Goal: Find specific page/section: Find specific page/section

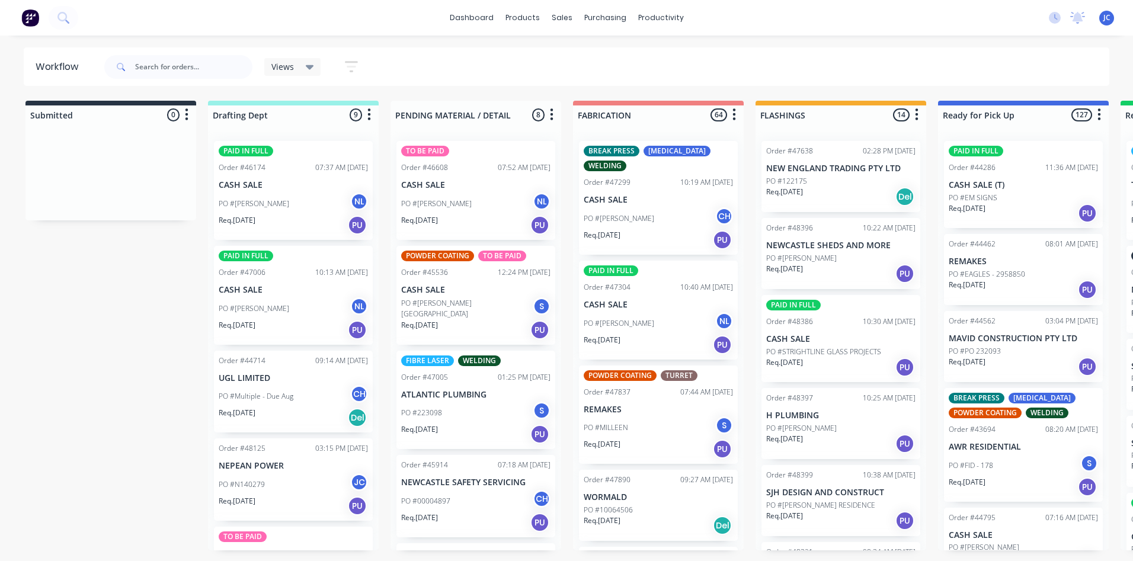
click at [286, 66] on span "Views" at bounding box center [282, 66] width 23 height 12
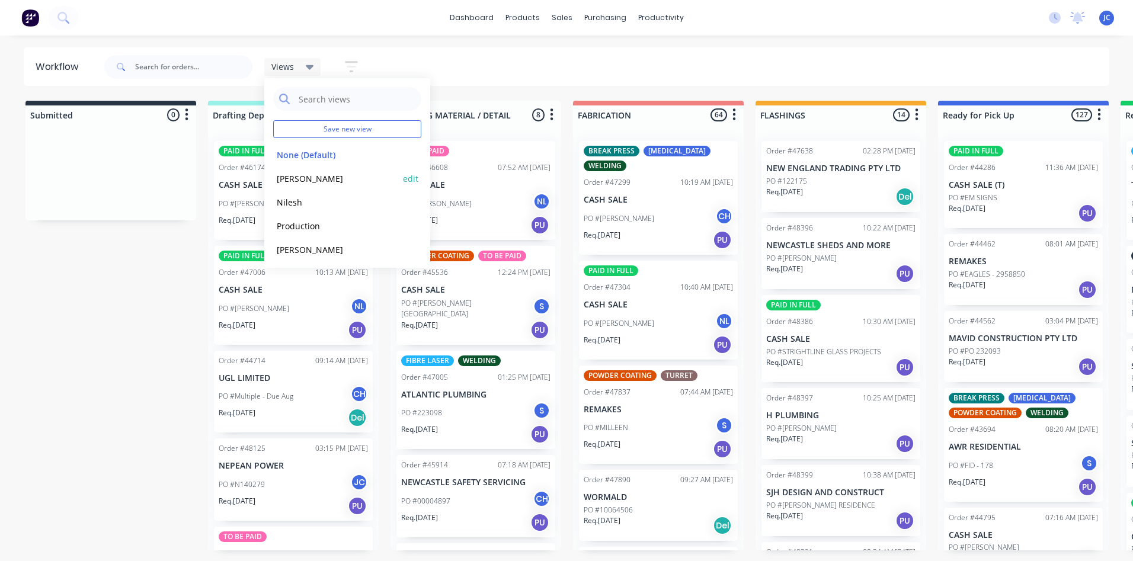
click at [289, 174] on button "[PERSON_NAME]" at bounding box center [336, 179] width 126 height 14
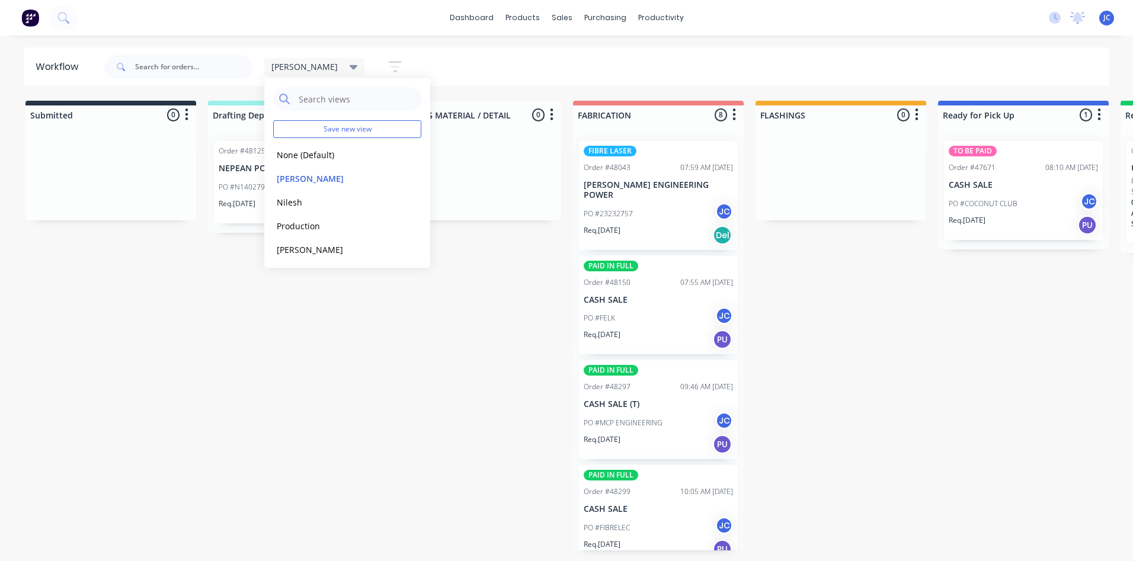
click at [509, 64] on div "Josh Save new view None (Default) edit Josh edit Nilesh edit Production edit St…" at bounding box center [606, 67] width 1008 height 36
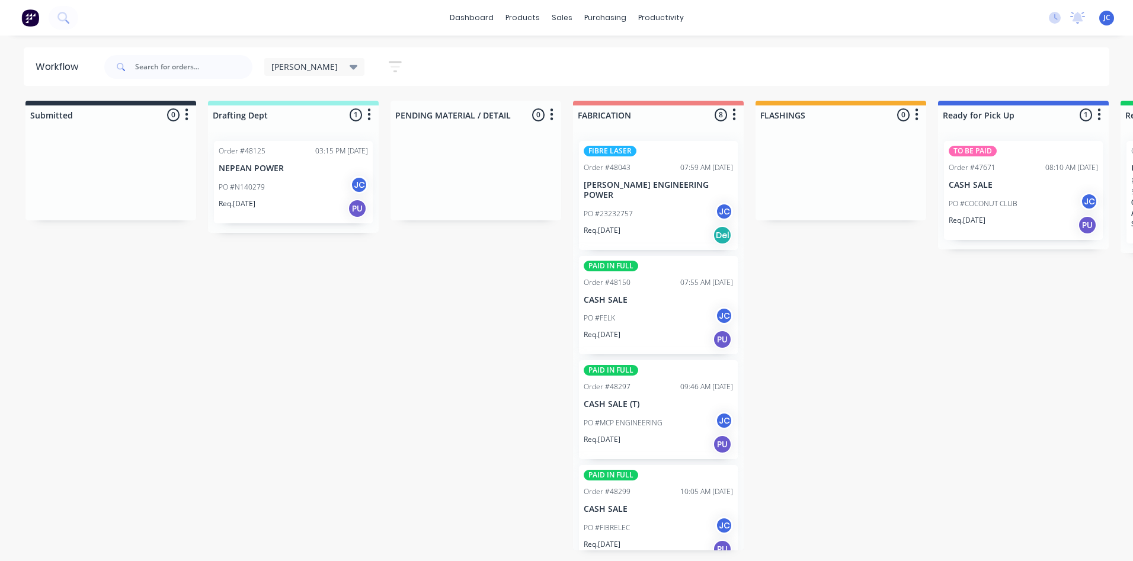
click at [350, 66] on icon at bounding box center [354, 67] width 8 height 5
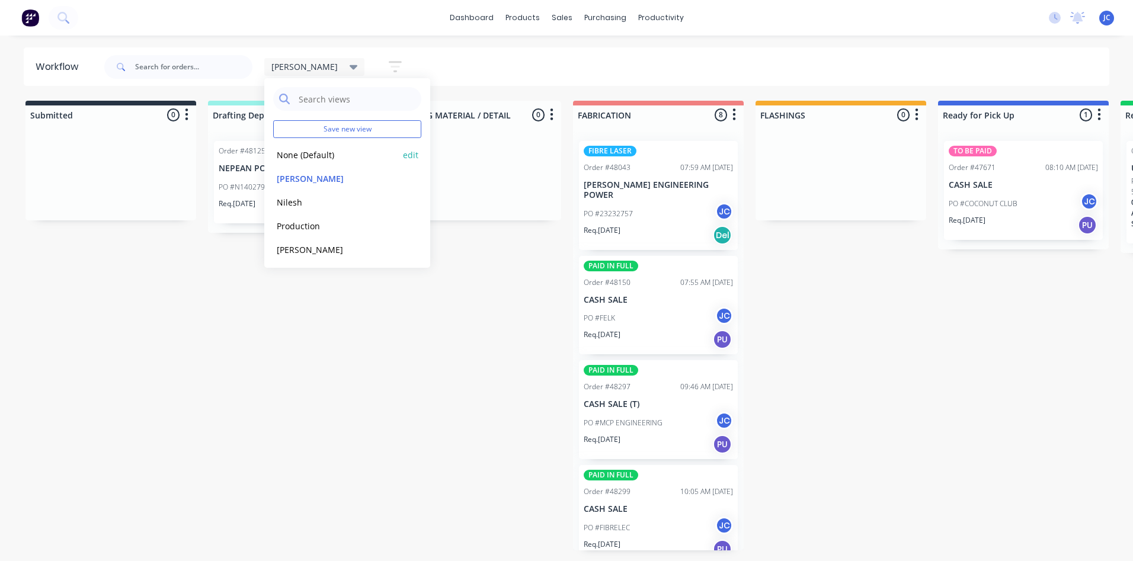
click at [305, 159] on button "None (Default)" at bounding box center [336, 155] width 126 height 14
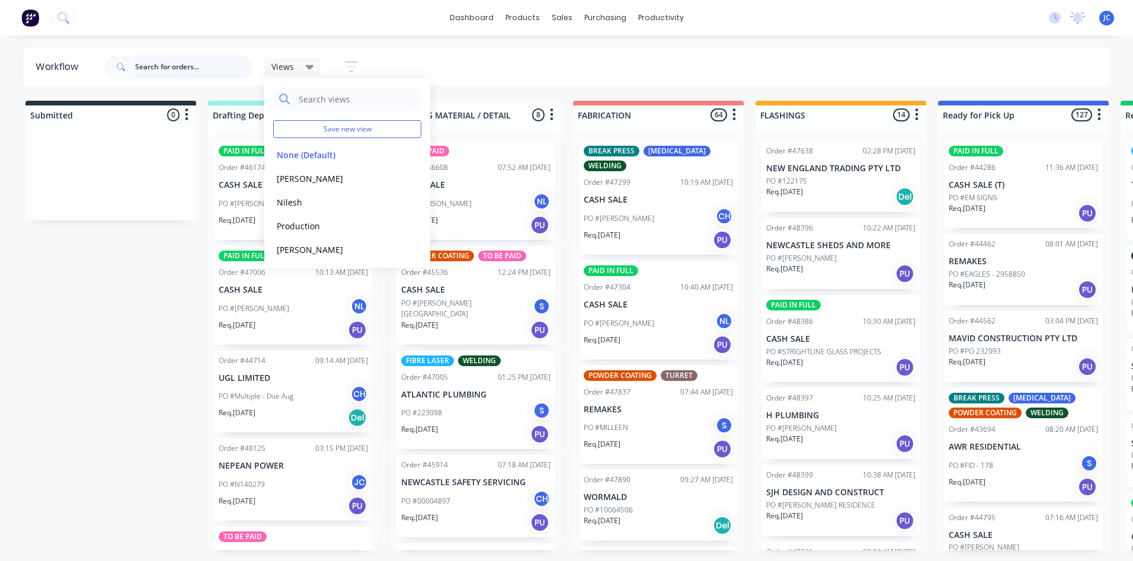
click at [184, 65] on input "text" at bounding box center [193, 67] width 117 height 24
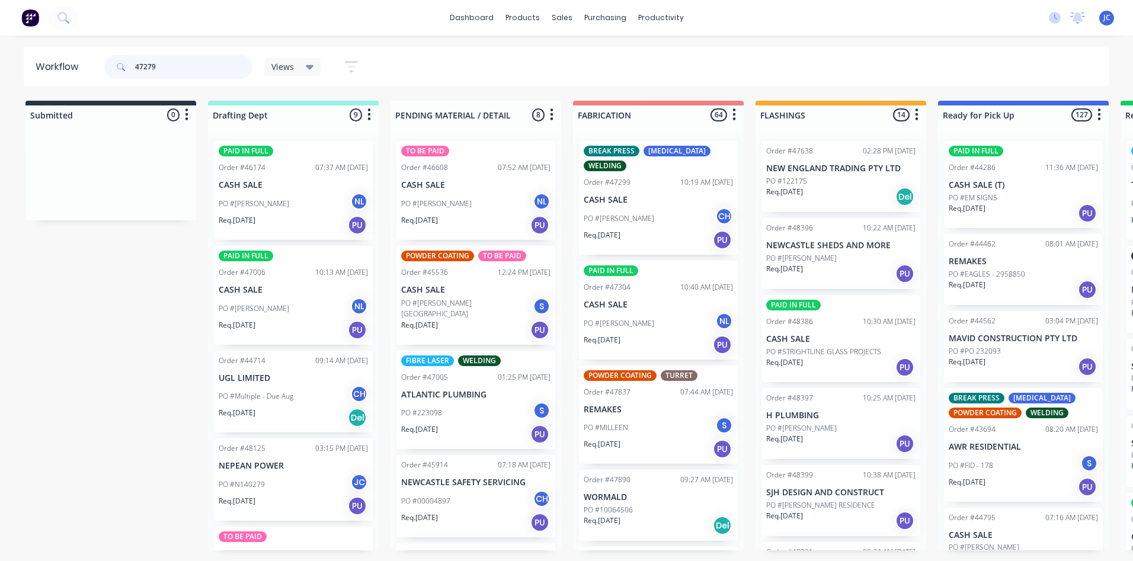
type input "47279"
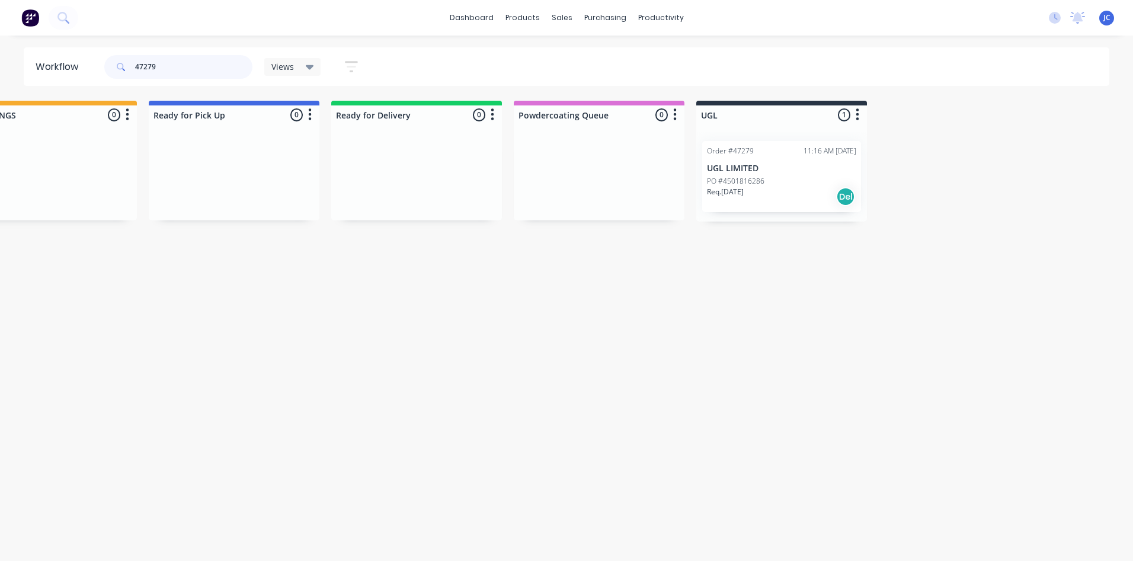
scroll to position [0, 843]
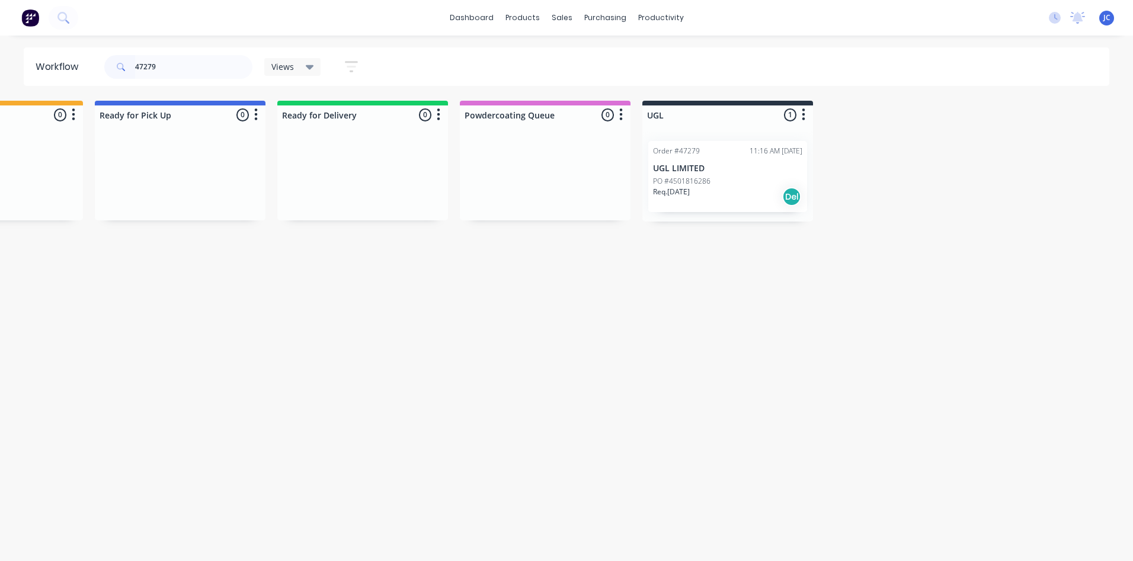
click at [721, 168] on p "UGL LIMITED" at bounding box center [727, 169] width 149 height 10
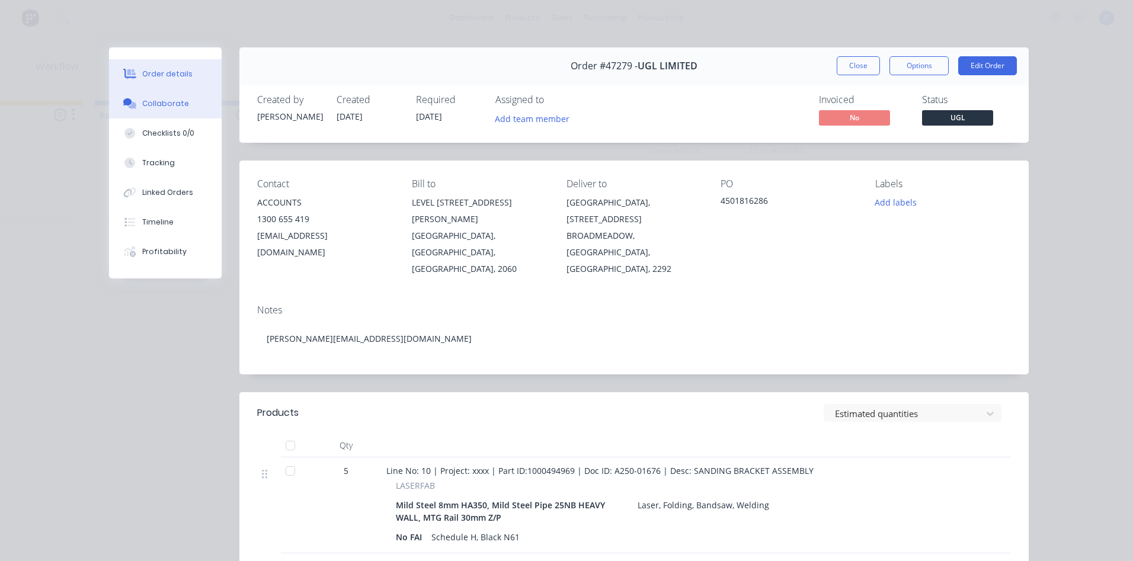
click at [142, 111] on button "Collaborate" at bounding box center [165, 104] width 113 height 30
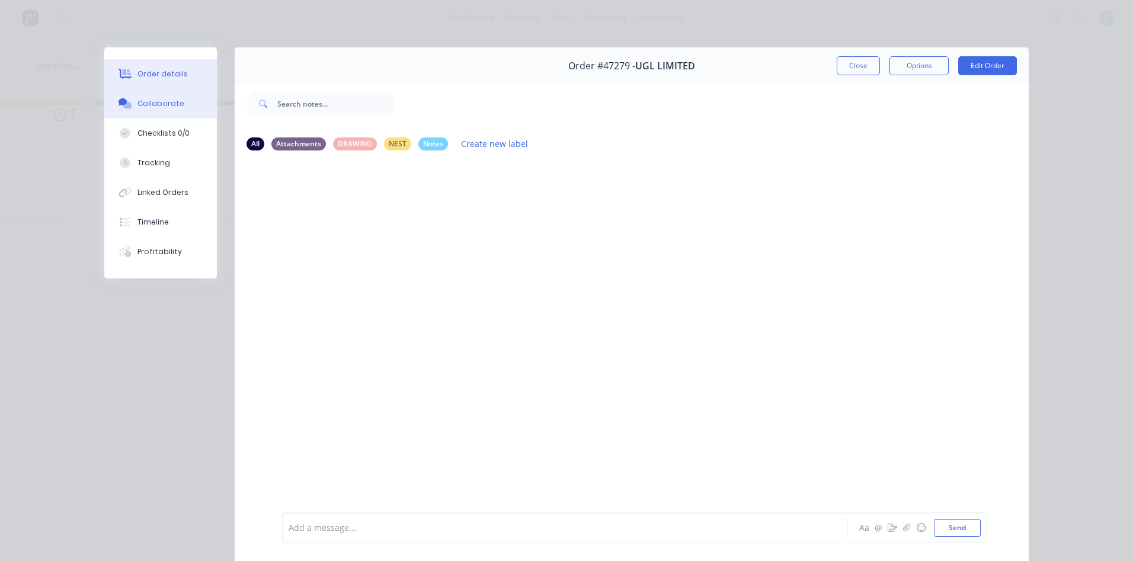
click at [150, 75] on div "Order details" at bounding box center [163, 74] width 50 height 11
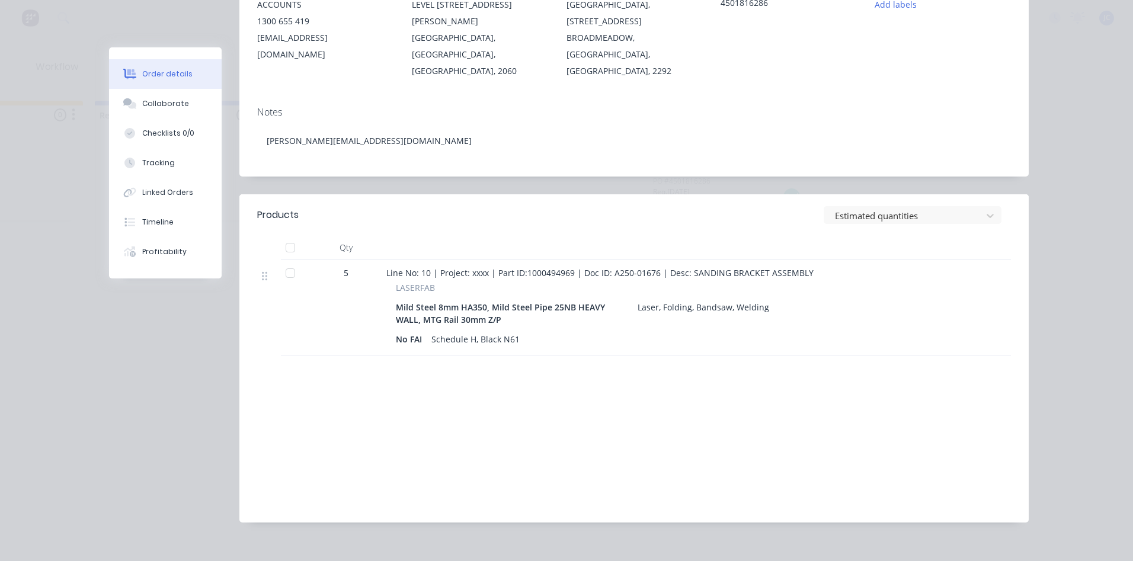
scroll to position [0, 0]
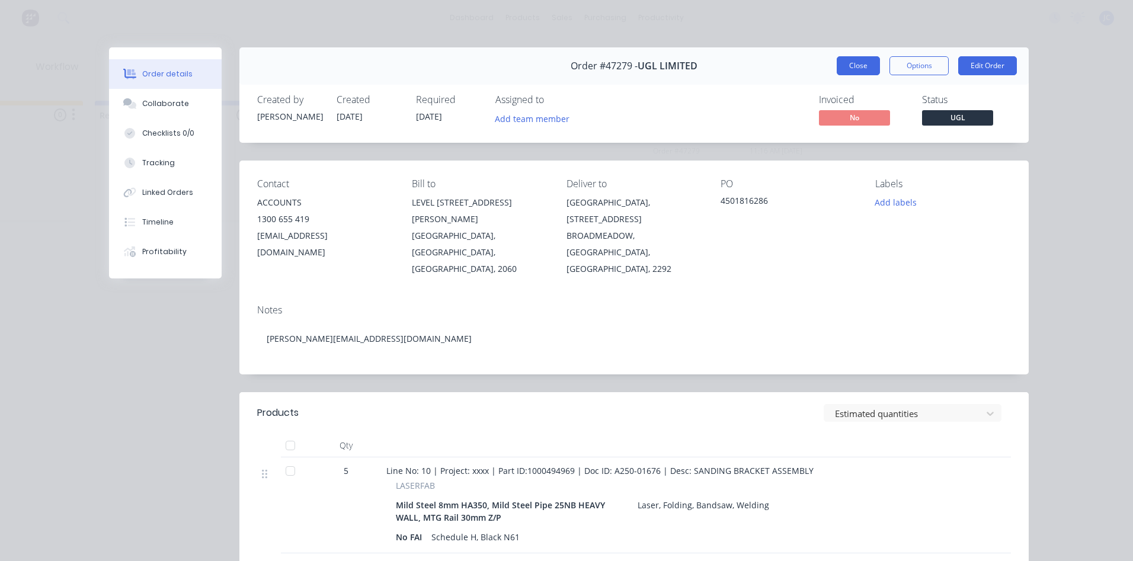
click at [850, 67] on button "Close" at bounding box center [858, 65] width 43 height 19
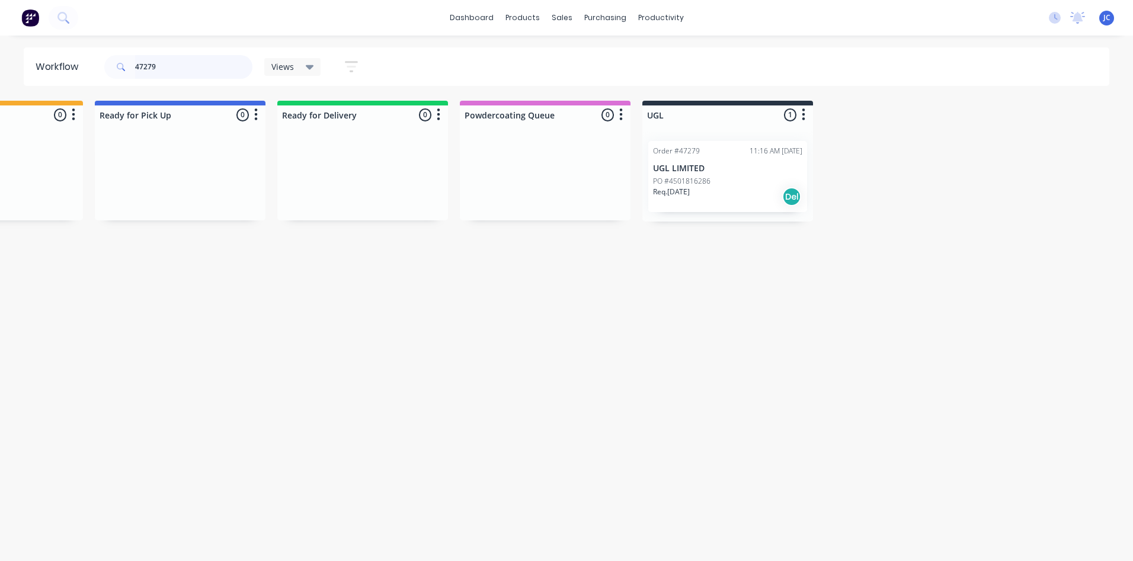
drag, startPoint x: 196, startPoint y: 61, endPoint x: 86, endPoint y: 76, distance: 110.7
click at [86, 76] on header "Workflow 47279 Views Save new view None (Default) edit Josh edit Nilesh edit Pr…" at bounding box center [567, 66] width 1086 height 39
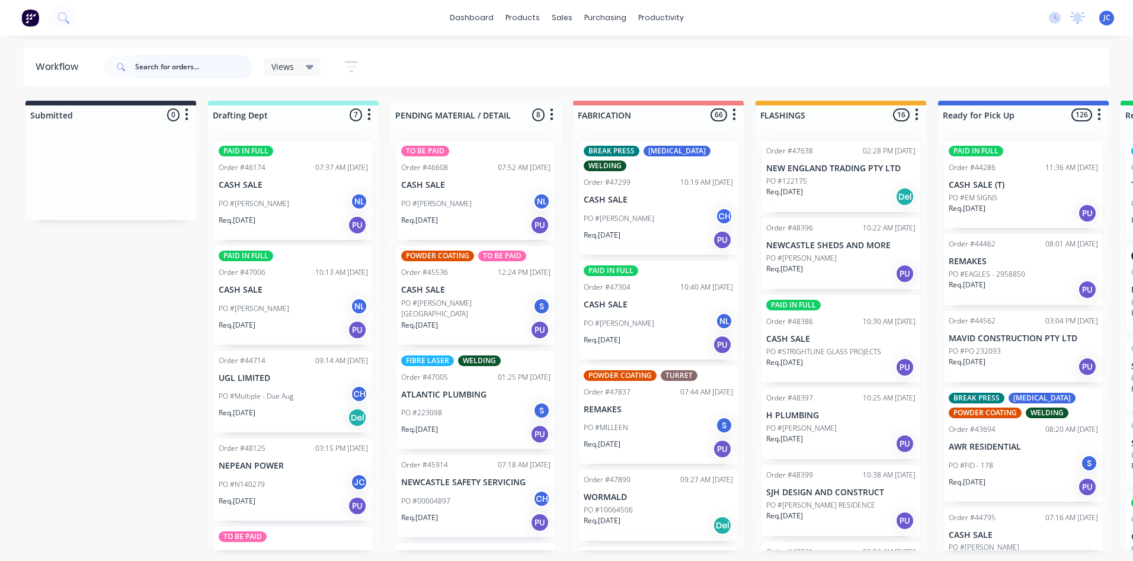
click at [199, 67] on input "text" at bounding box center [193, 67] width 117 height 24
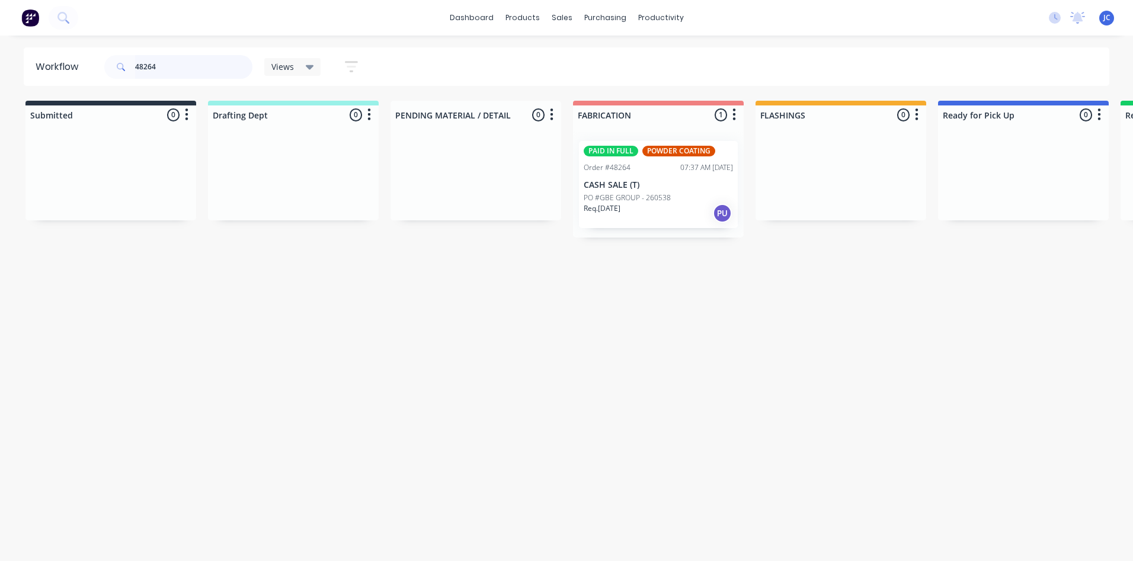
type input "48264"
click at [686, 62] on div "48264 Views Save new view None (Default) edit Josh edit Nilesh edit Production …" at bounding box center [606, 67] width 1008 height 36
